Goal: Information Seeking & Learning: Learn about a topic

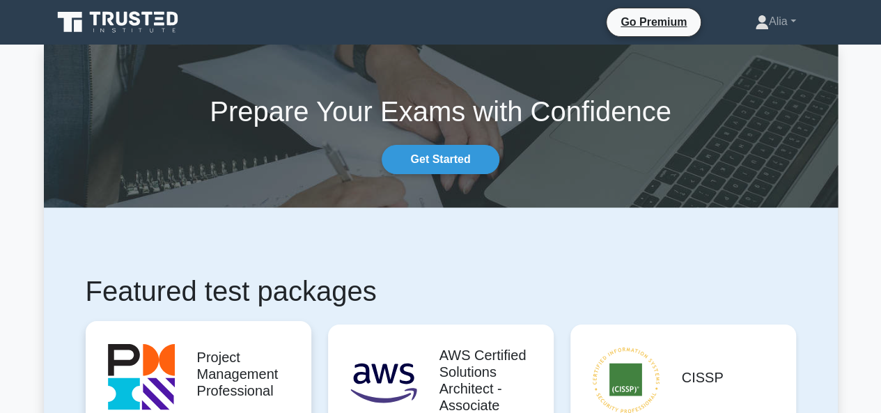
scroll to position [164, 0]
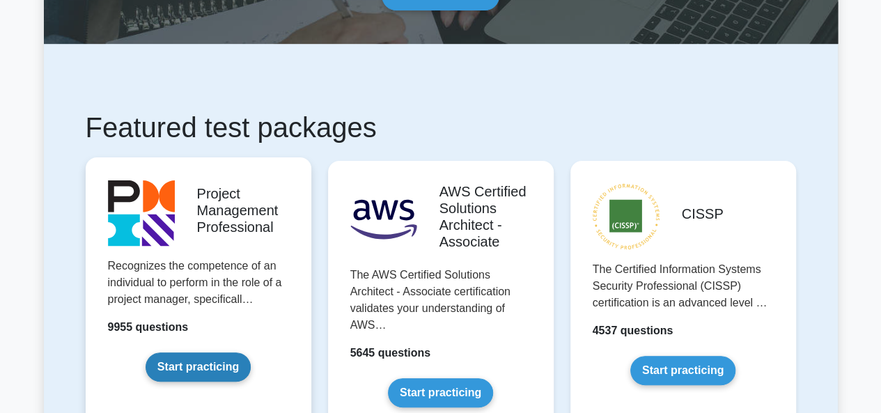
click at [164, 352] on link "Start practicing" at bounding box center [198, 366] width 105 height 29
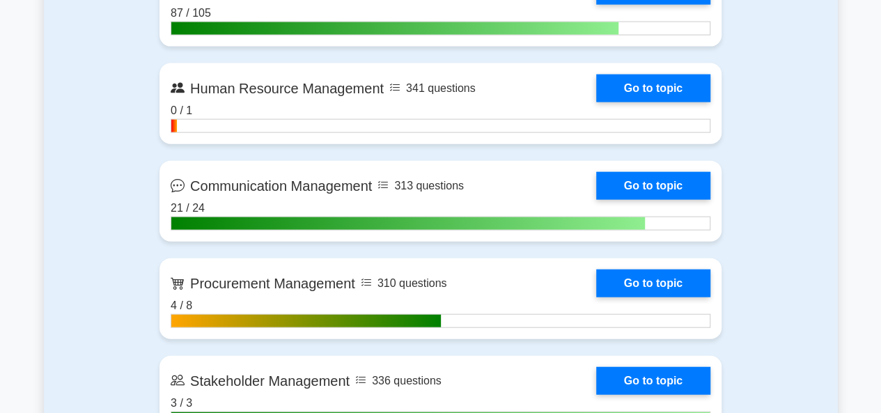
scroll to position [1540, 0]
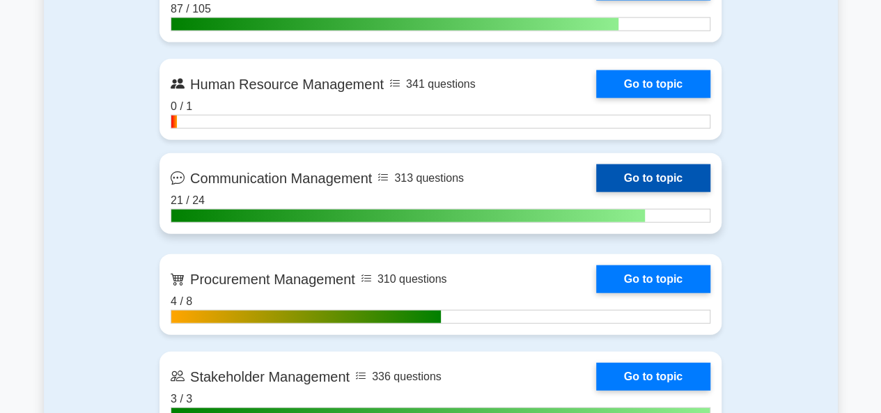
click at [596, 173] on link "Go to topic" at bounding box center [653, 178] width 114 height 28
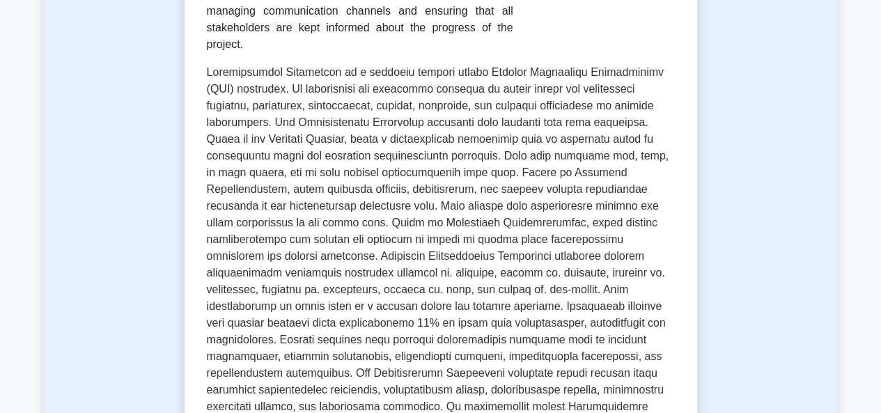
scroll to position [345, 0]
click at [593, 299] on p at bounding box center [441, 266] width 468 height 407
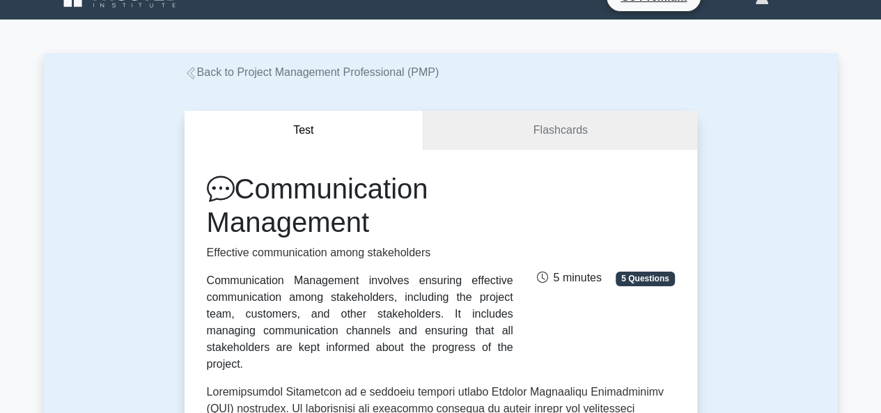
scroll to position [0, 0]
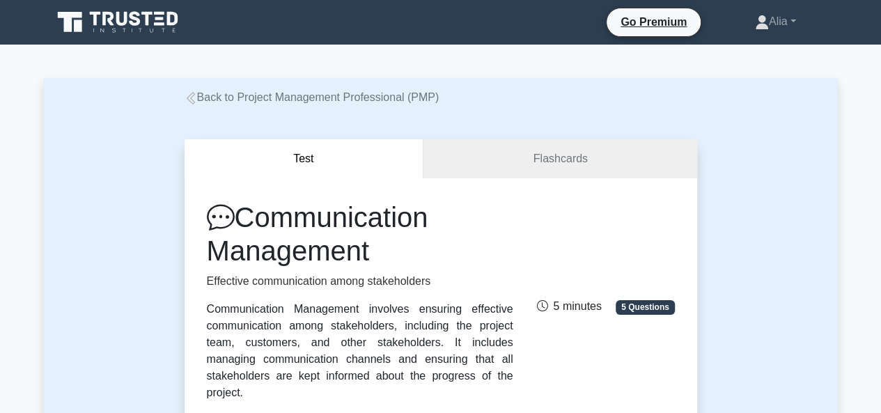
click at [189, 100] on icon at bounding box center [191, 98] width 13 height 13
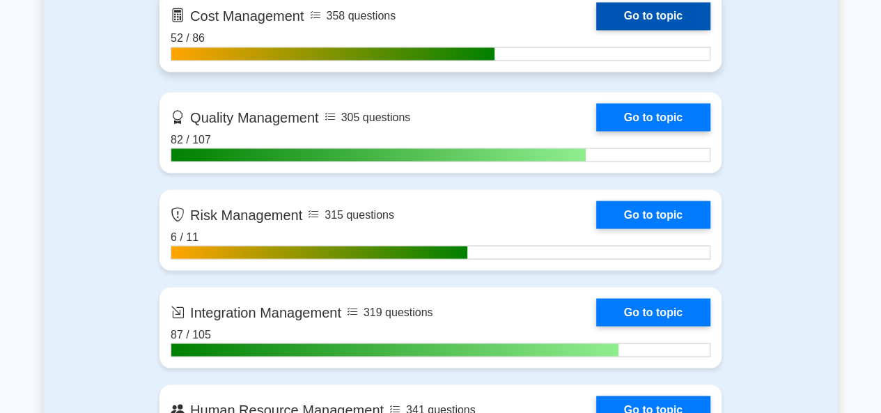
scroll to position [1219, 0]
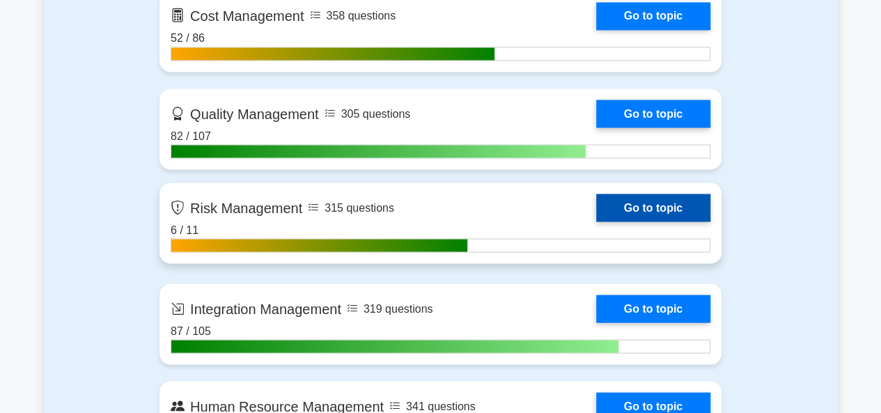
click at [596, 205] on link "Go to topic" at bounding box center [653, 208] width 114 height 28
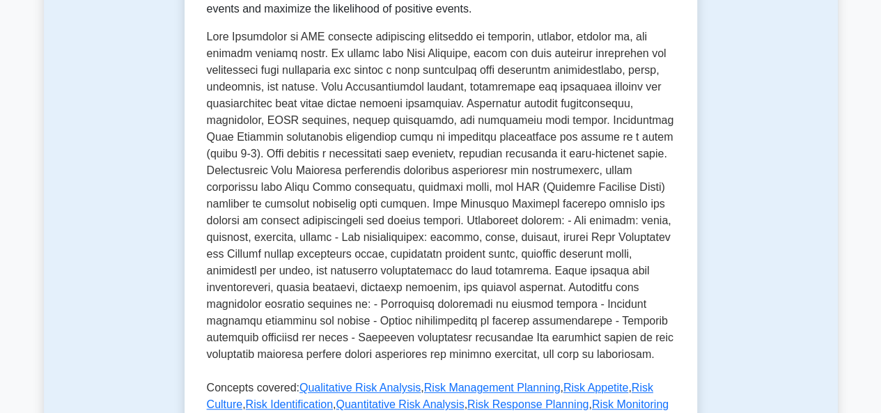
scroll to position [304, 0]
